Goal: Check status: Check status

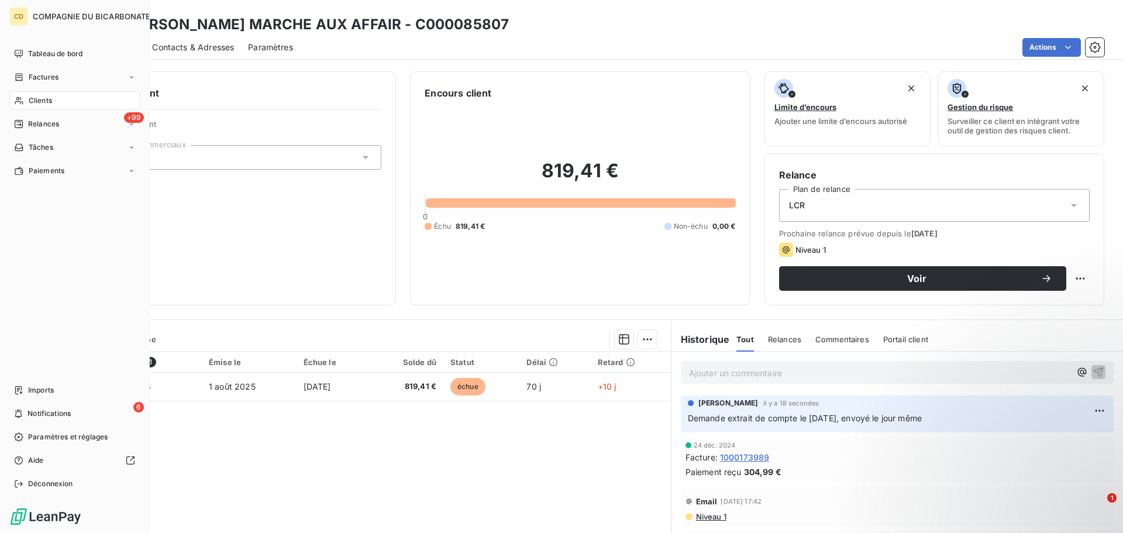
click at [60, 114] on nav "Tableau de bord Factures Clients +99 Relances Tâches Paiements" at bounding box center [74, 112] width 130 height 136
click at [60, 116] on div "+99 Relances" at bounding box center [74, 124] width 130 height 19
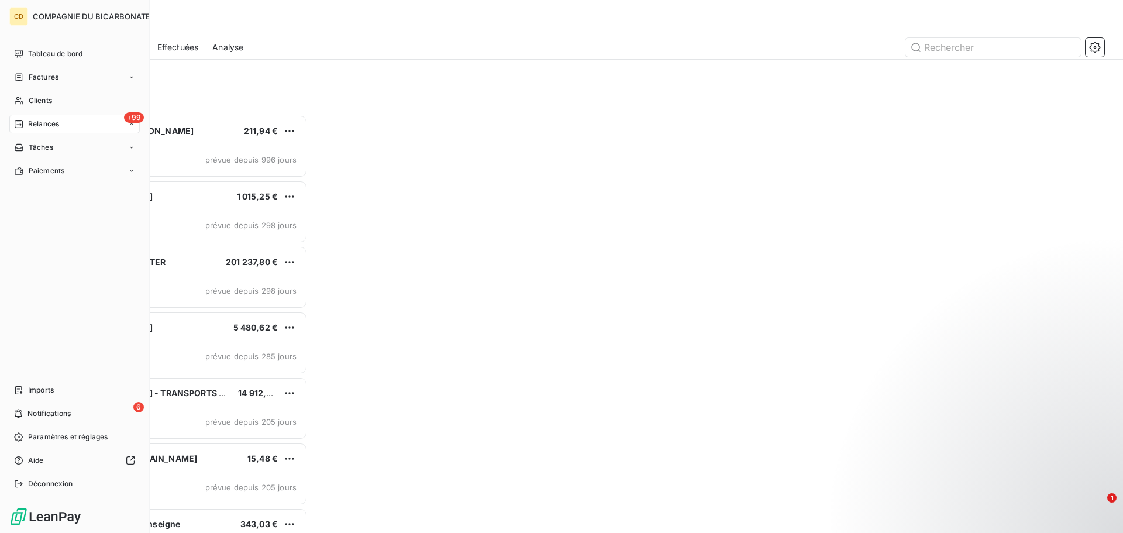
scroll to position [410, 243]
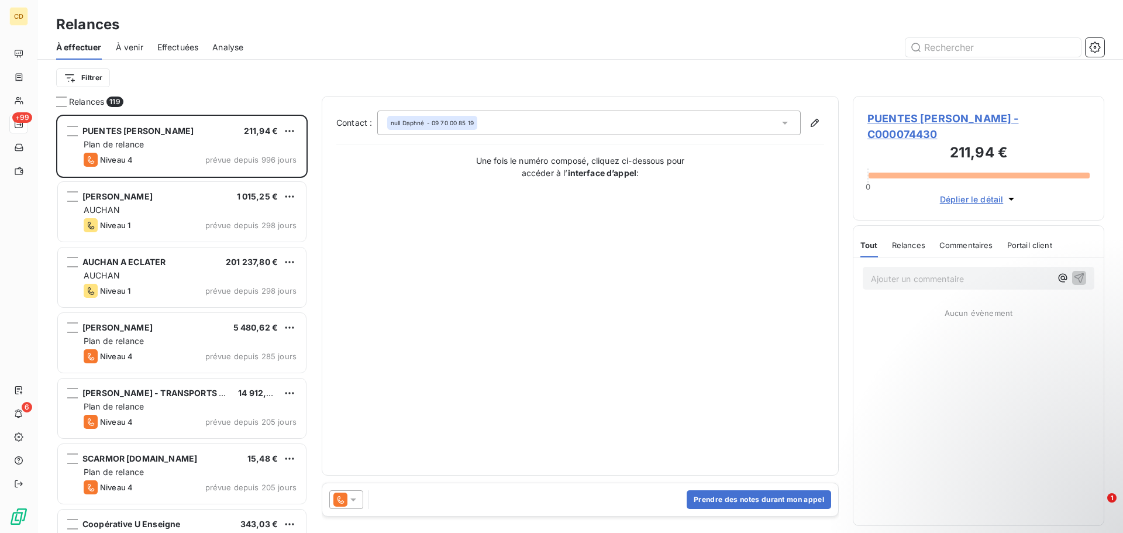
click at [178, 47] on span "Effectuées" at bounding box center [178, 48] width 42 height 12
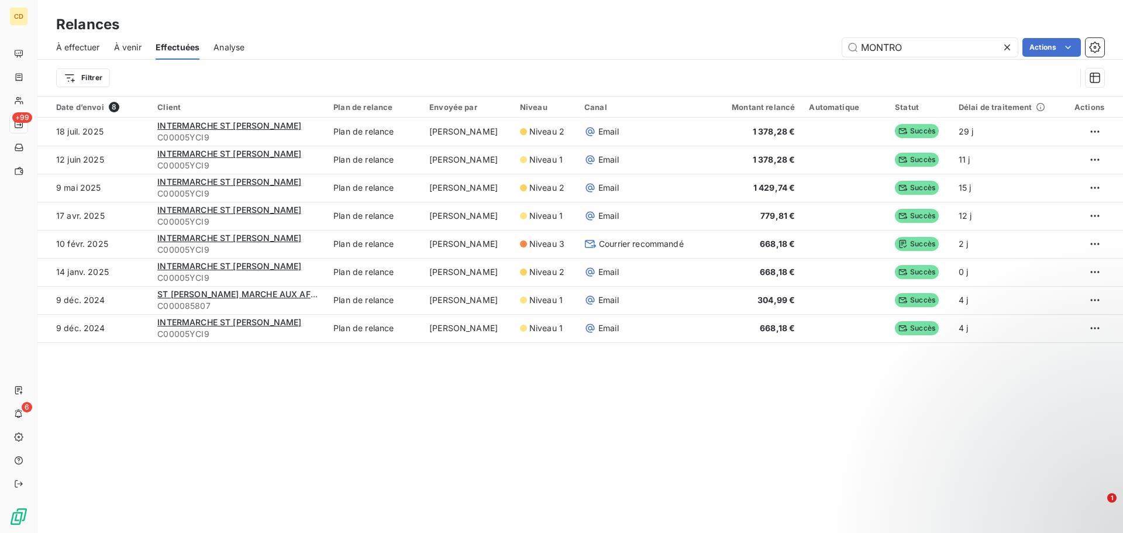
drag, startPoint x: 767, startPoint y: 88, endPoint x: 743, endPoint y: 89, distance: 23.4
click at [743, 89] on div "À effectuer À venir Effectuées Analyse MONTRO Actions Filtrer" at bounding box center [580, 65] width 1086 height 61
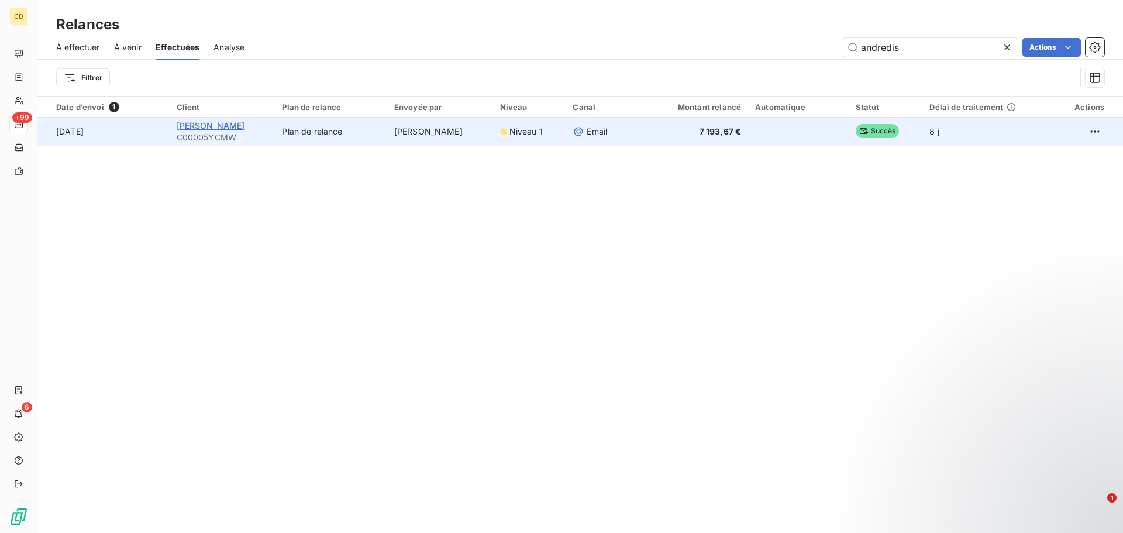
type input "andredis"
click at [227, 128] on span "[PERSON_NAME]" at bounding box center [211, 126] width 68 height 10
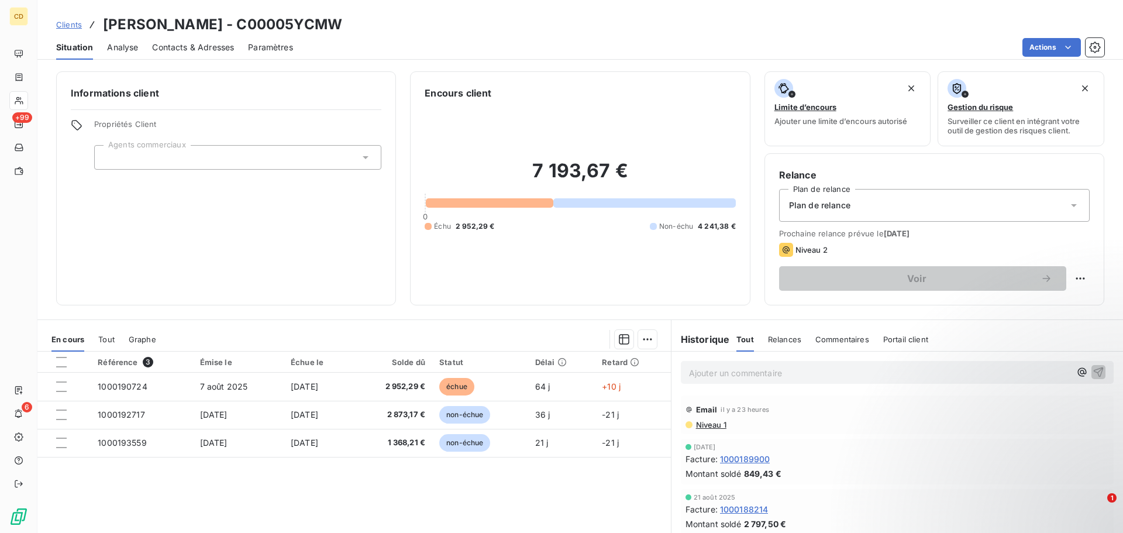
click at [768, 377] on p "Ajouter un commentaire ﻿" at bounding box center [880, 373] width 382 height 15
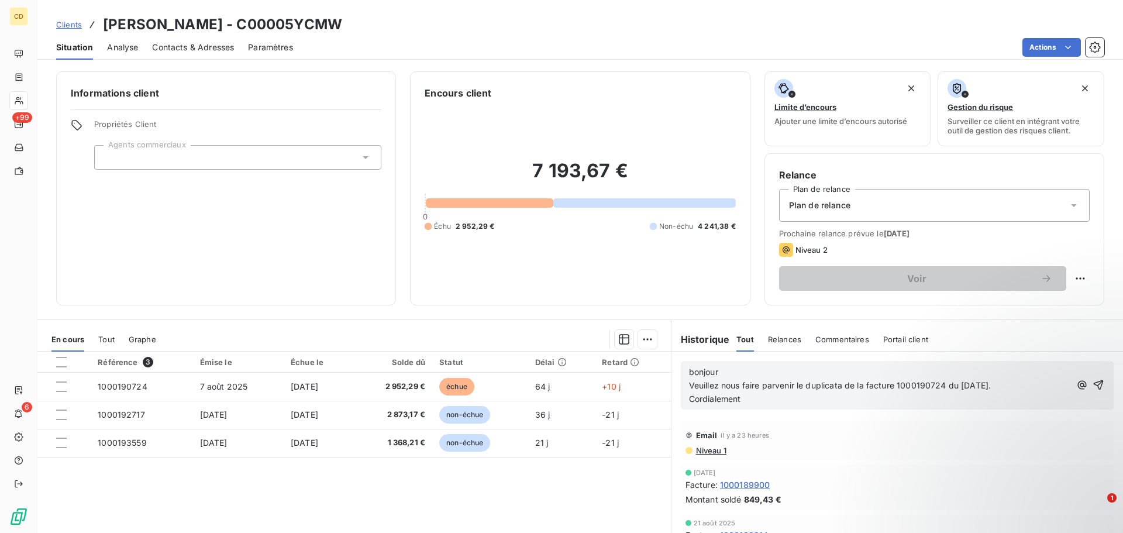
click at [689, 376] on span "bonjour" at bounding box center [703, 372] width 29 height 10
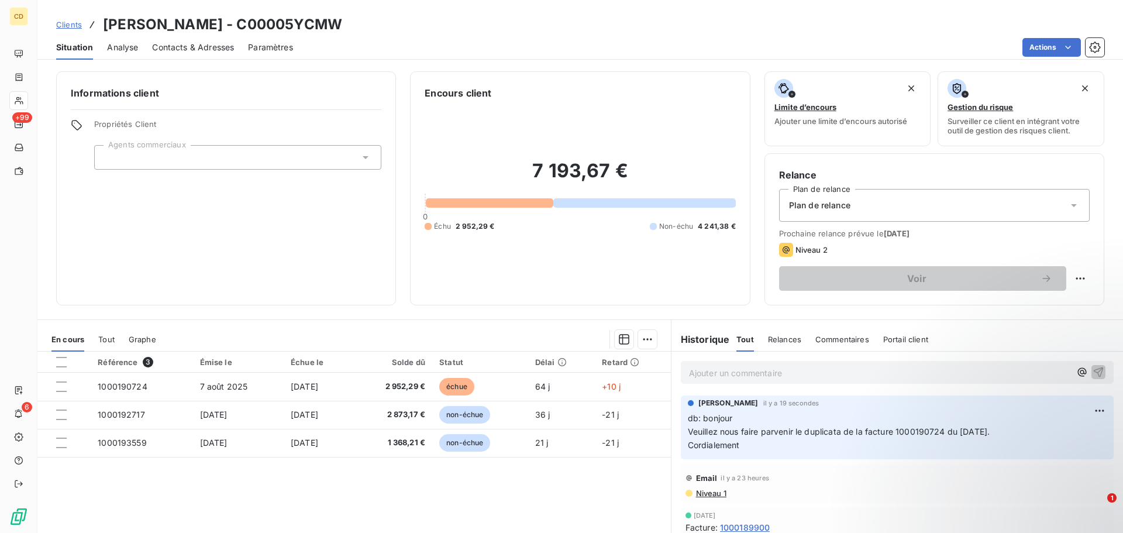
click at [698, 368] on p "Ajouter un commentaire ﻿" at bounding box center [880, 373] width 382 height 15
